Goal: Task Accomplishment & Management: Manage account settings

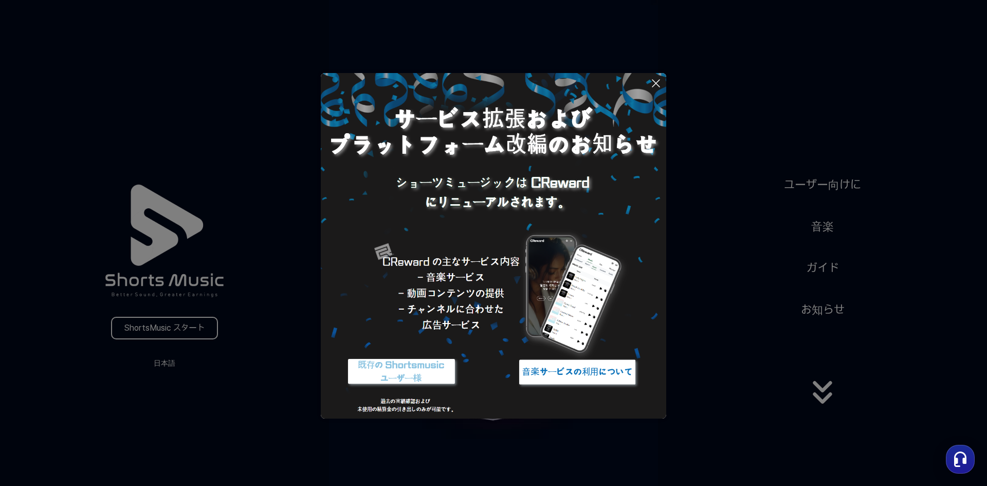
click at [141, 322] on button at bounding box center [493, 243] width 987 height 486
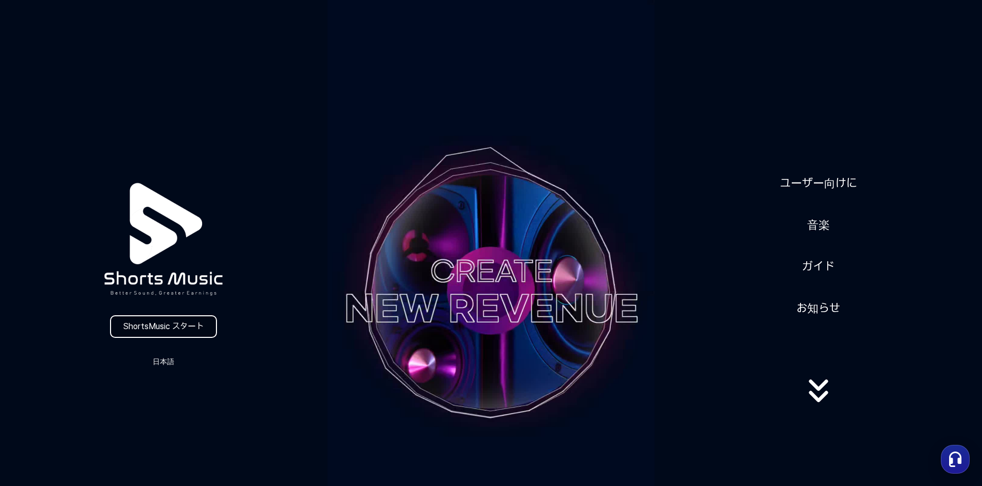
click at [180, 326] on link "ShortsMusic スタート" at bounding box center [163, 326] width 107 height 23
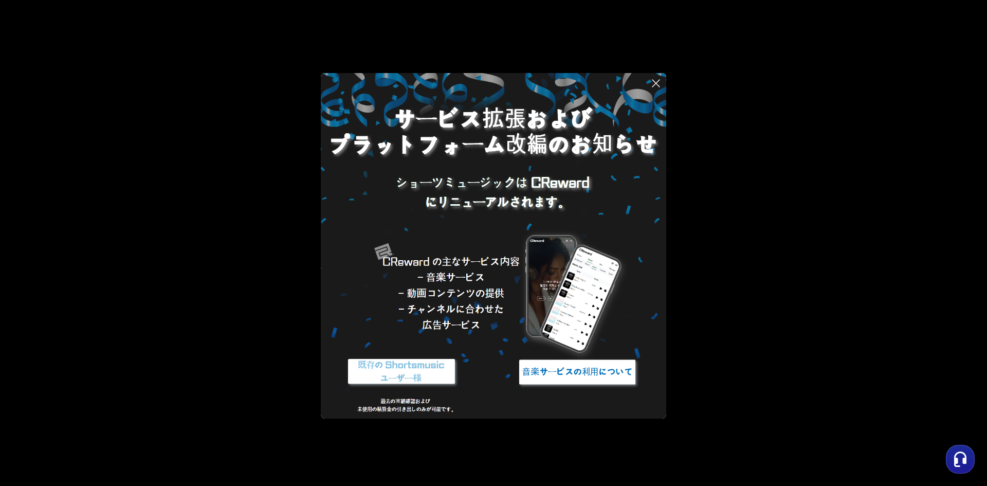
click at [651, 83] on icon at bounding box center [656, 83] width 12 height 12
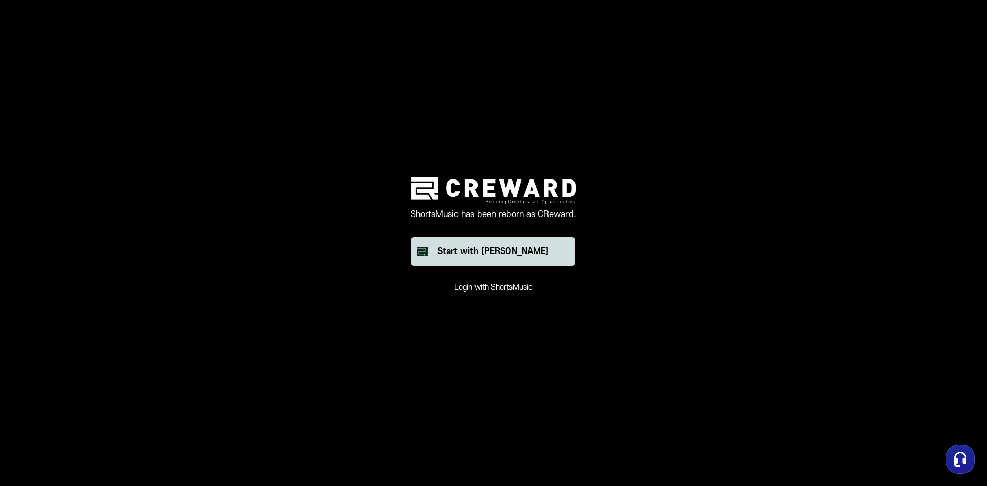
click at [496, 250] on div "Start with [PERSON_NAME]" at bounding box center [492, 251] width 111 height 12
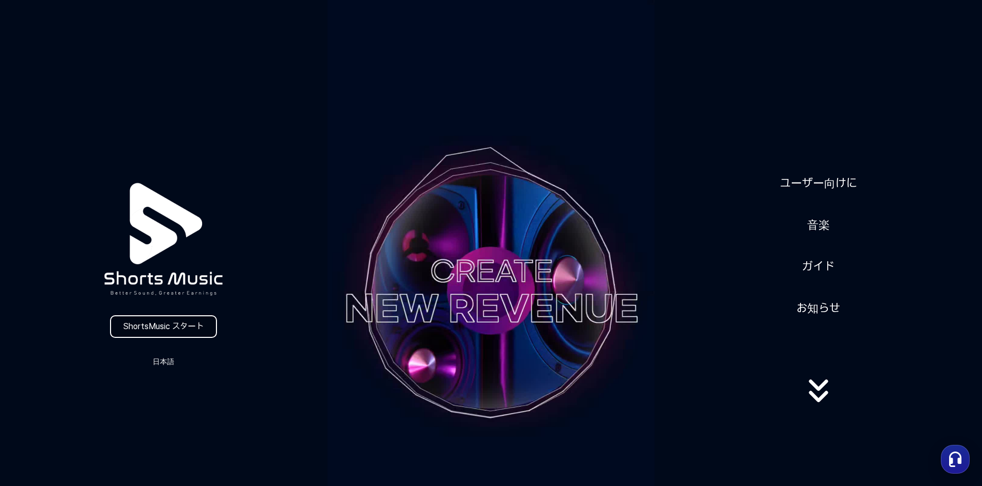
click at [181, 336] on link "ShortsMusic スタート" at bounding box center [163, 326] width 107 height 23
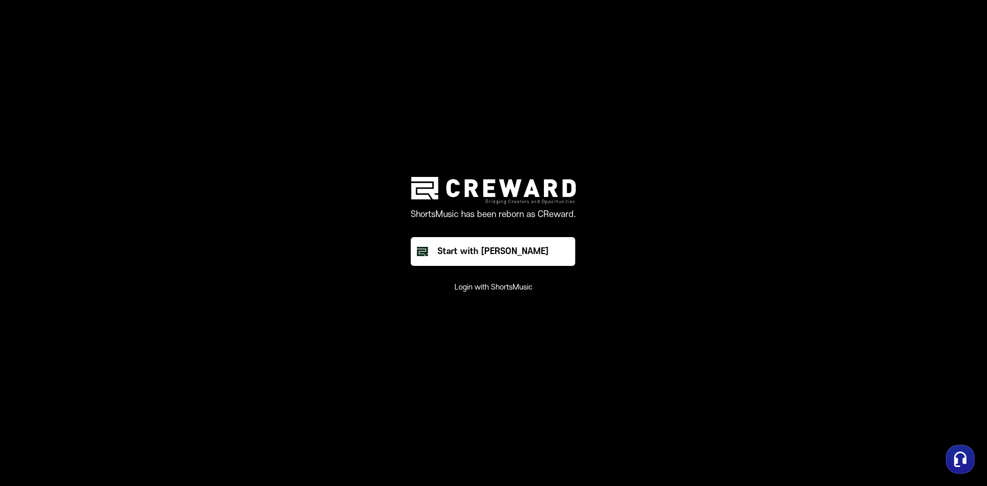
click at [496, 287] on button "Login with ShortsMusic" at bounding box center [493, 287] width 78 height 10
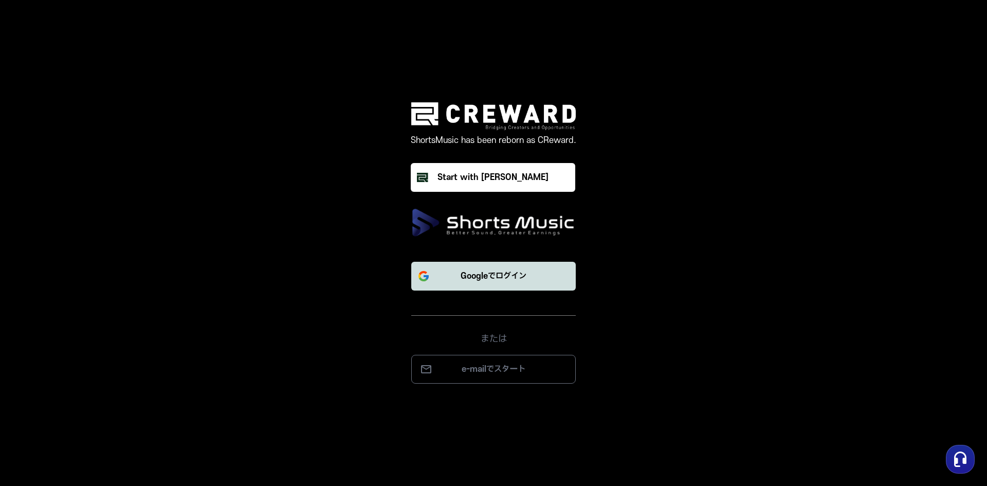
click at [535, 276] on button "Googleでログイン" at bounding box center [493, 276] width 164 height 29
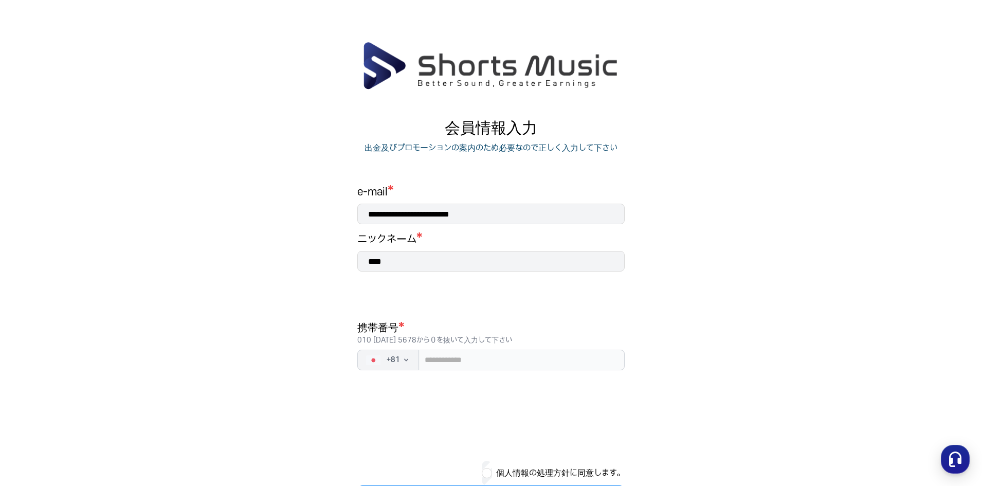
drag, startPoint x: 402, startPoint y: 267, endPoint x: 392, endPoint y: 274, distance: 12.5
click at [327, 266] on main "**********" at bounding box center [491, 283] width 982 height 485
type input "*"
type input "********"
click at [512, 356] on input "tel" at bounding box center [522, 359] width 206 height 21
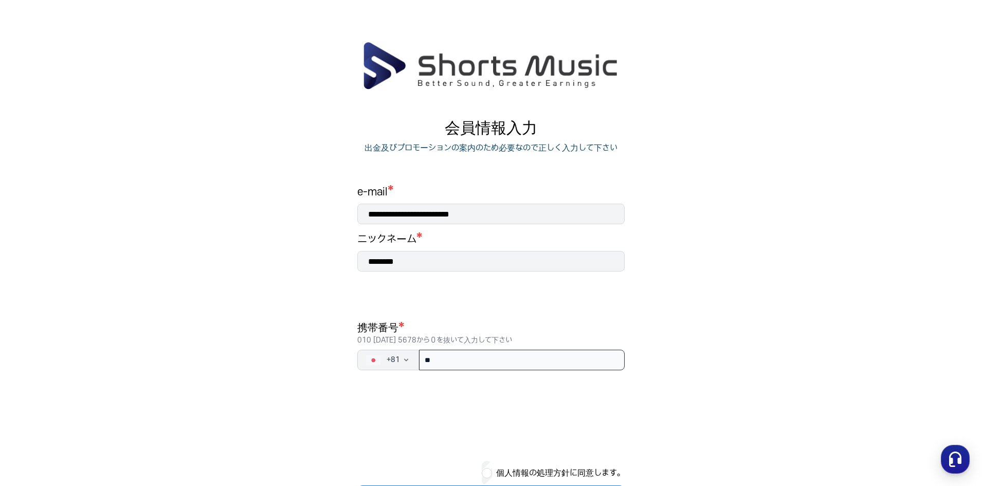
type input "*"
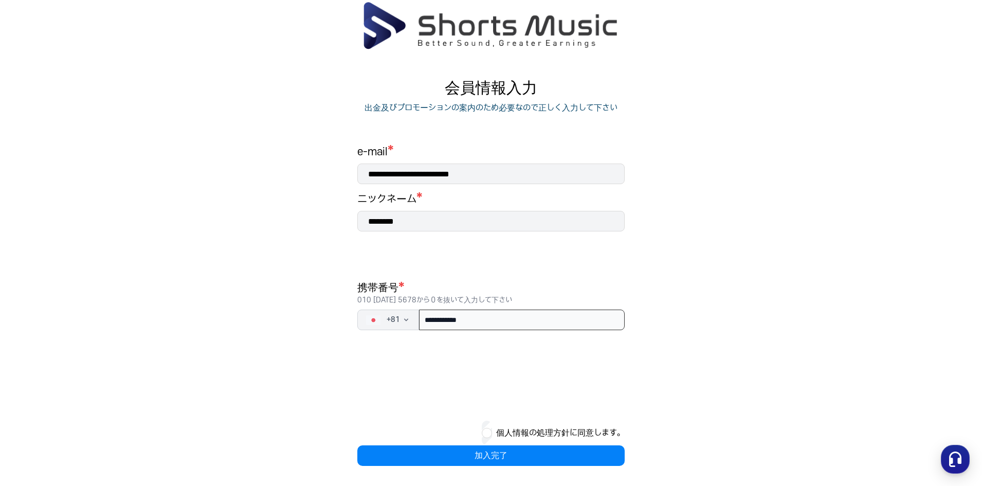
scroll to position [41, 0]
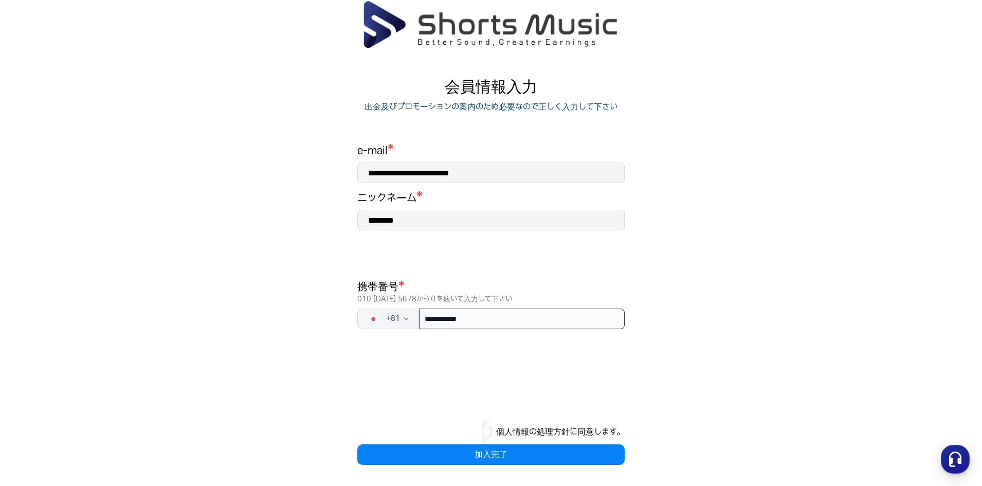
type input "**********"
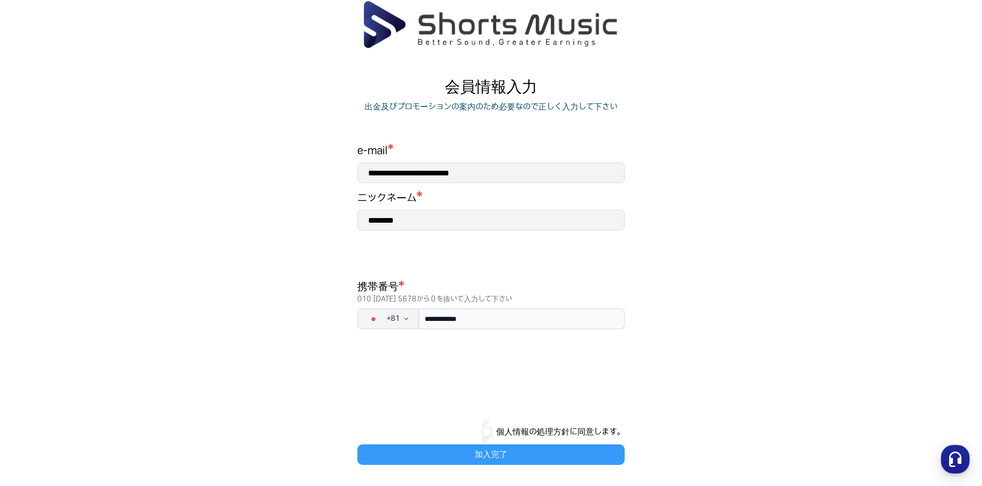
click at [487, 447] on button "加入完了" at bounding box center [490, 454] width 267 height 21
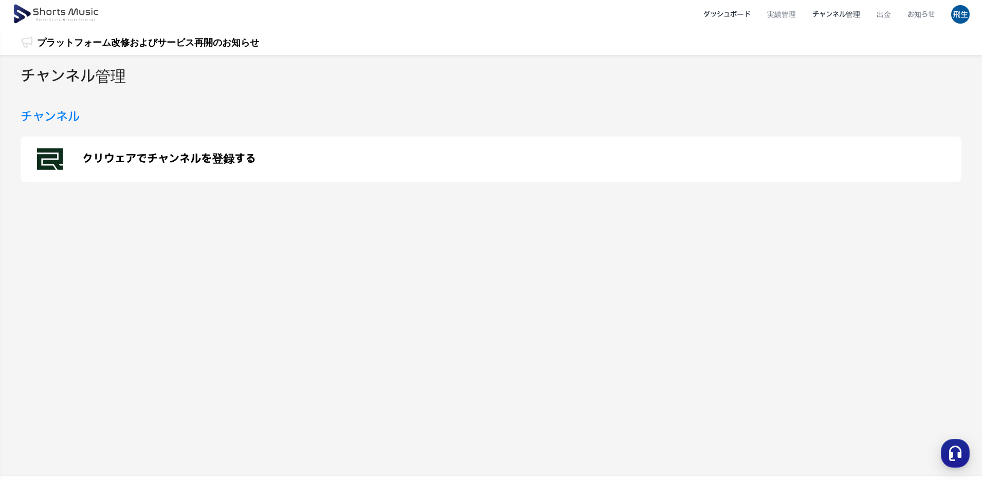
click at [735, 15] on li "ダッシュボード" at bounding box center [727, 14] width 64 height 27
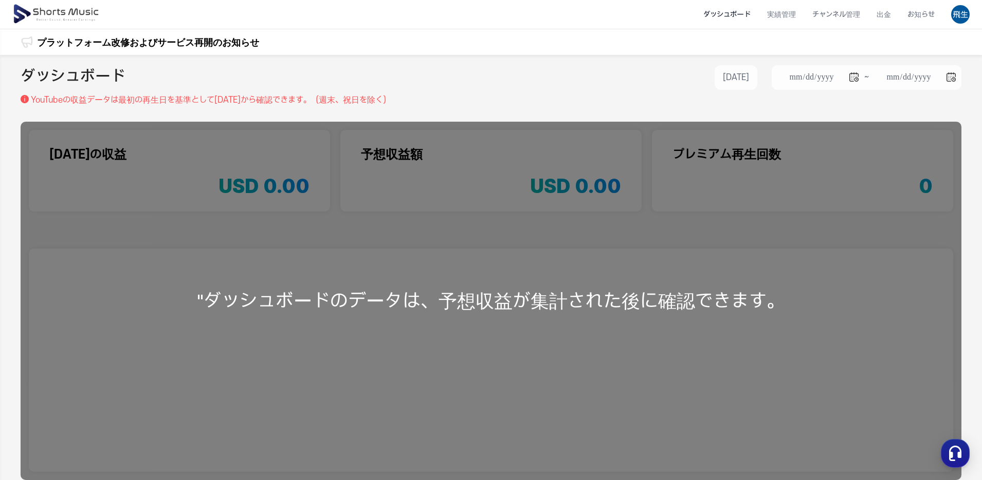
click at [44, 4] on img at bounding box center [56, 14] width 89 height 29
click at [779, 18] on li "実績管理" at bounding box center [780, 14] width 45 height 27
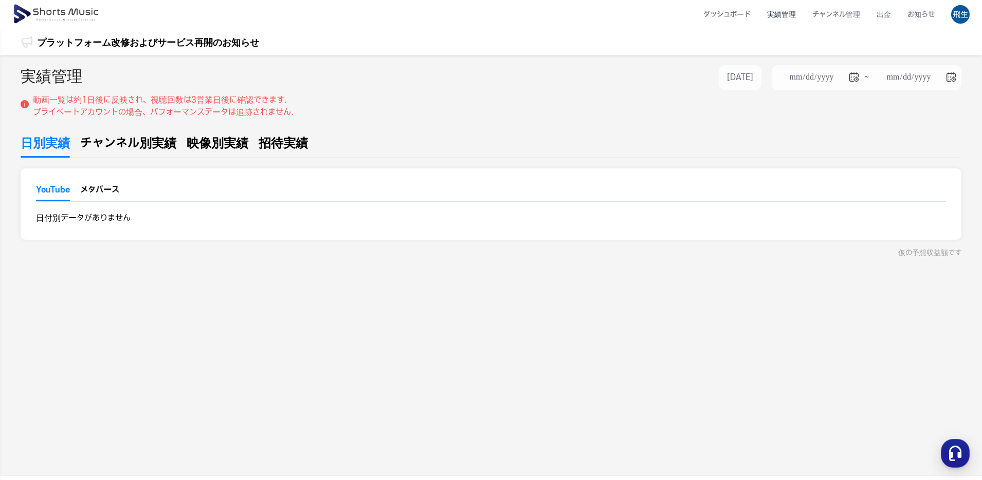
click at [89, 194] on button "メタバース" at bounding box center [99, 192] width 39 height 15
click at [61, 190] on button "YouTube" at bounding box center [53, 192] width 34 height 17
click at [127, 145] on span "チャンネル別実績" at bounding box center [128, 143] width 96 height 18
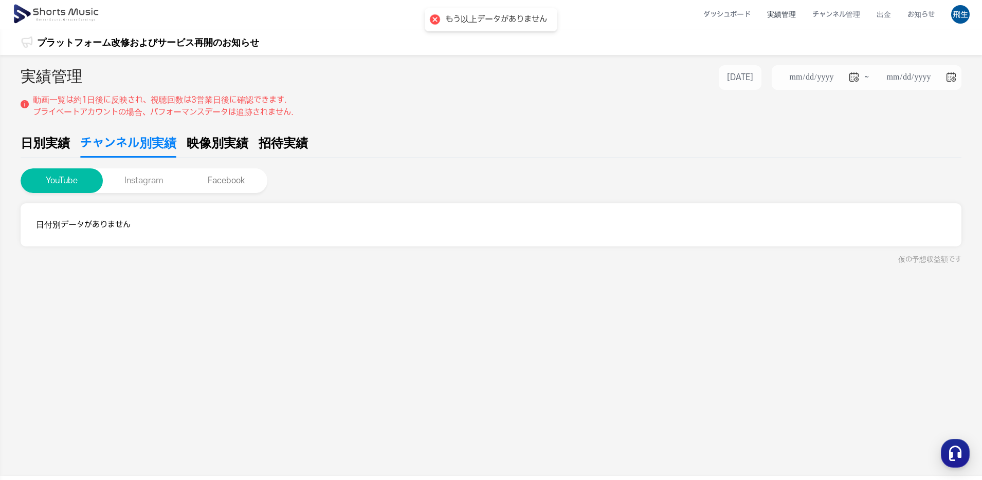
click at [147, 177] on button "Instagram" at bounding box center [144, 181] width 82 height 25
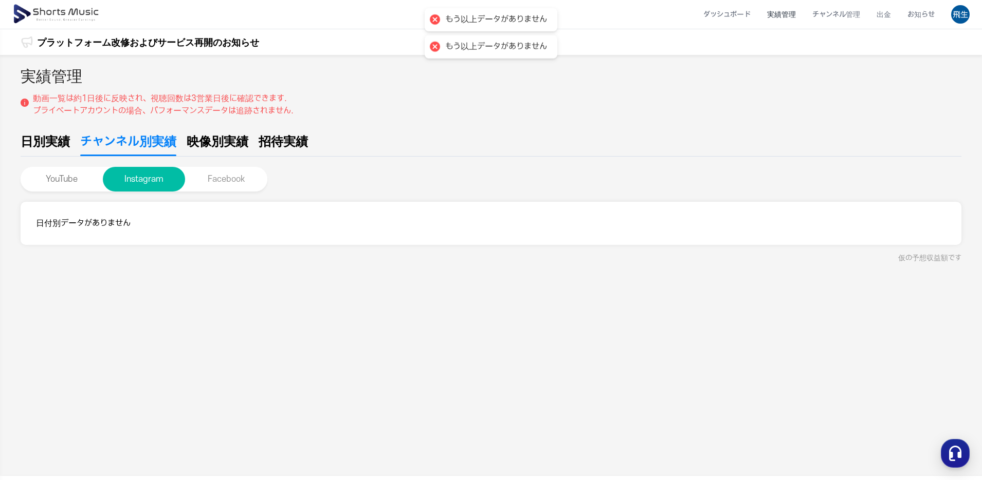
click at [225, 177] on button "Facebook" at bounding box center [226, 179] width 82 height 25
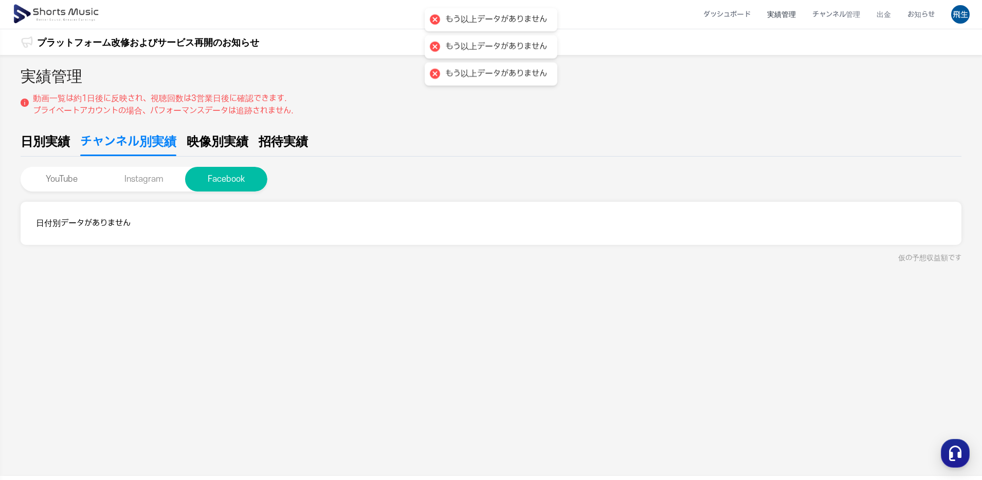
click at [140, 179] on button "Instagram" at bounding box center [144, 179] width 82 height 25
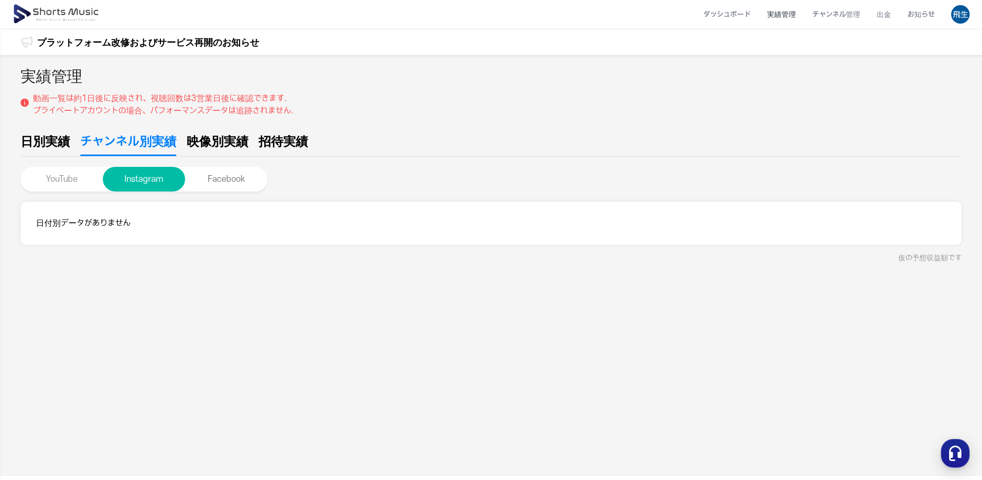
click at [57, 181] on button "YouTube" at bounding box center [62, 179] width 82 height 25
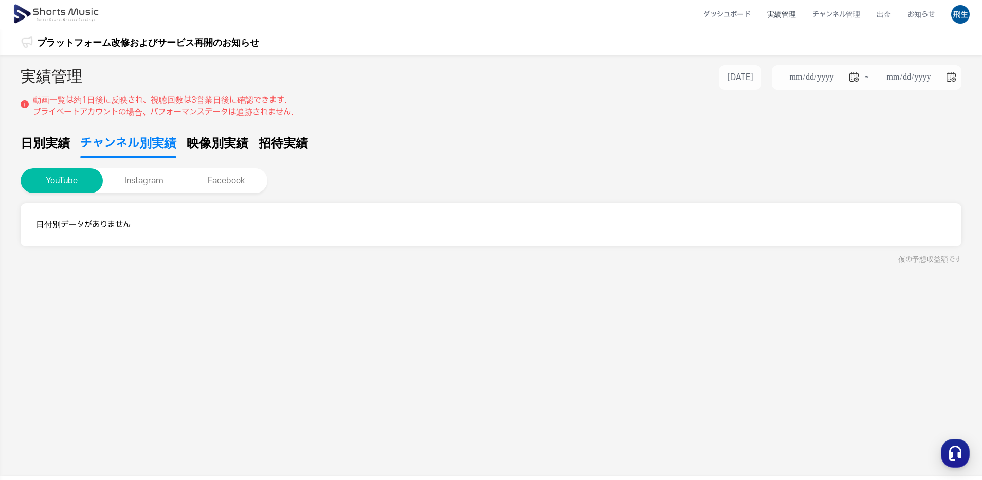
click at [65, 13] on img at bounding box center [56, 14] width 89 height 29
